Goal: Book appointment/travel/reservation

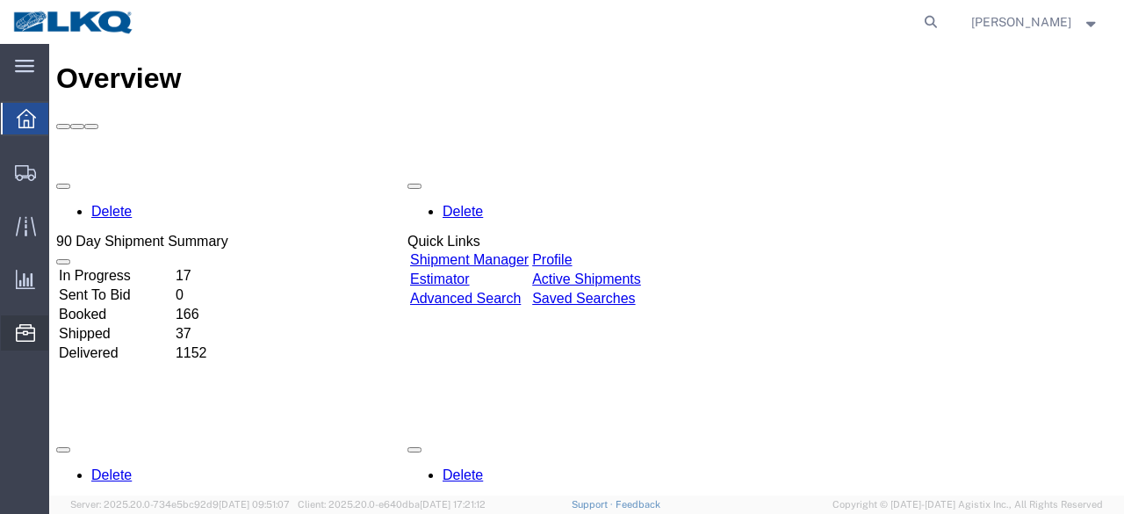
click at [0, 0] on span "Location Appointment" at bounding box center [0, 0] width 0 height 0
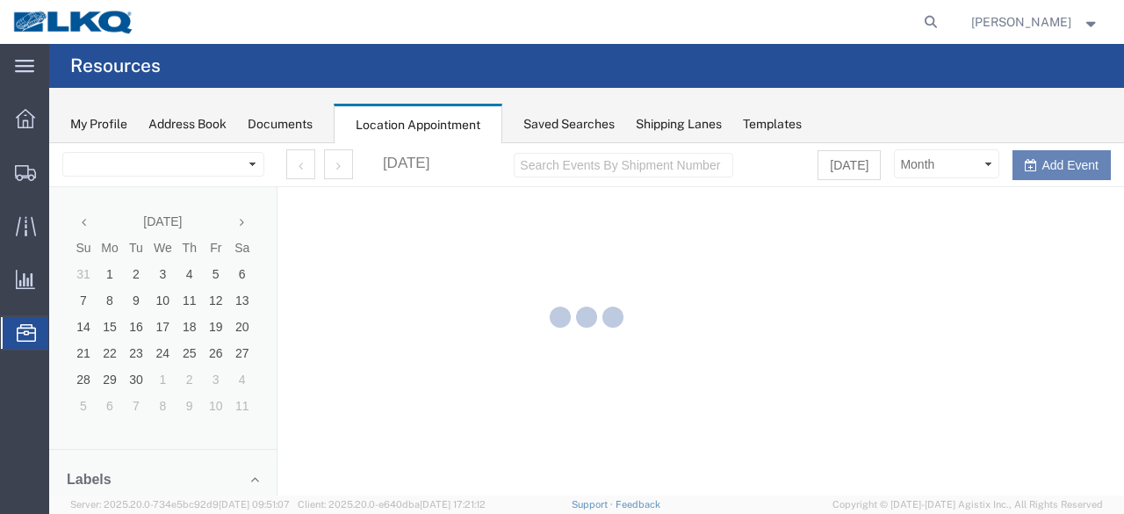
select select "28712"
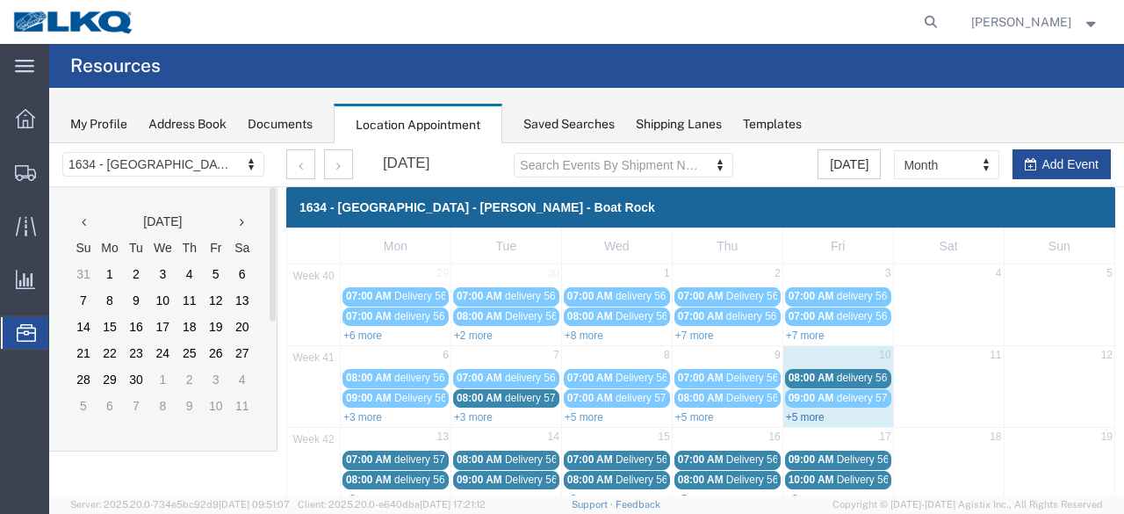
click at [806, 414] on link "+5 more" at bounding box center [805, 417] width 39 height 12
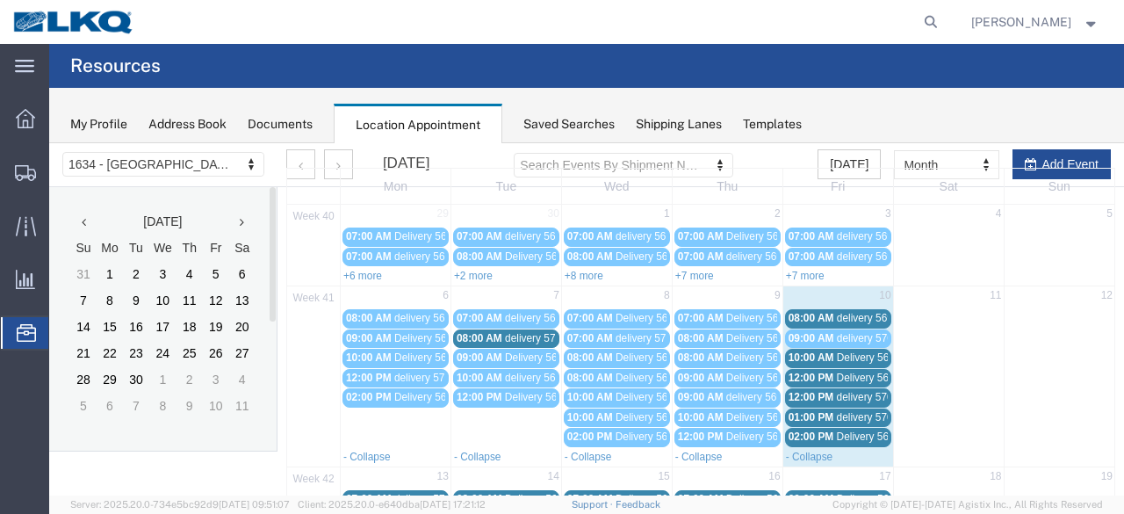
scroll to position [88, 0]
